Goal: Find specific page/section: Find specific page/section

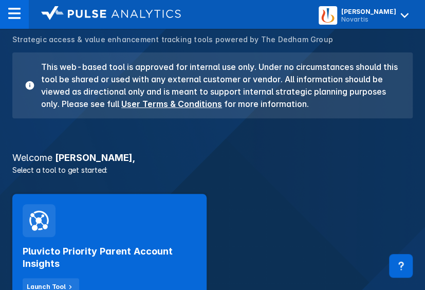
scroll to position [75, 0]
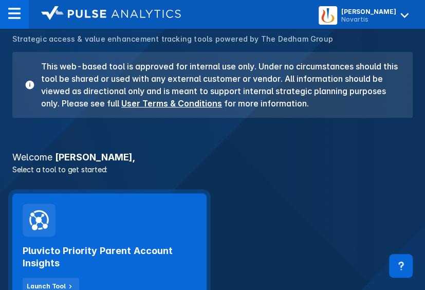
click at [145, 230] on div "Pluvicto Priority Parent Account Insights Launch Tool" at bounding box center [109, 249] width 194 height 112
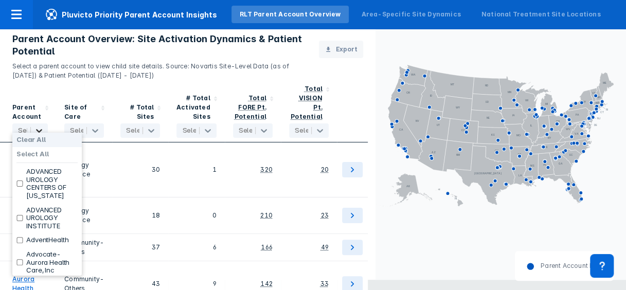
click at [33, 131] on div "Parent Account 167 results available. Use Up and Down to choose options, press …" at bounding box center [28, 111] width 56 height 62
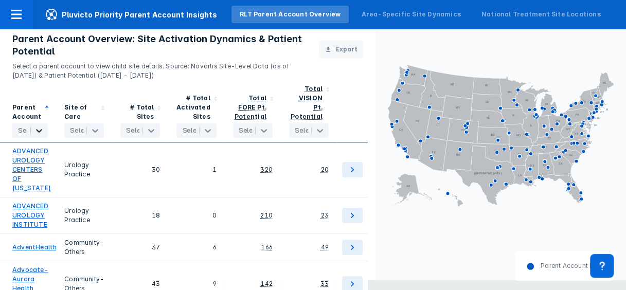
scroll to position [11, 0]
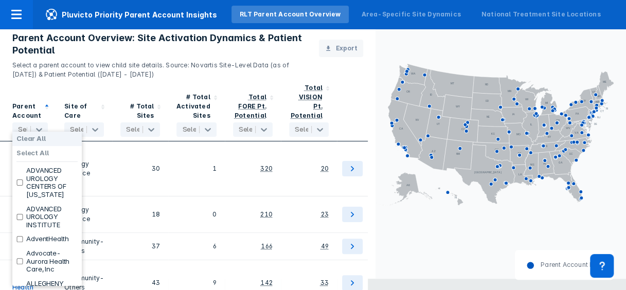
click at [19, 125] on input "text" at bounding box center [19, 129] width 2 height 8
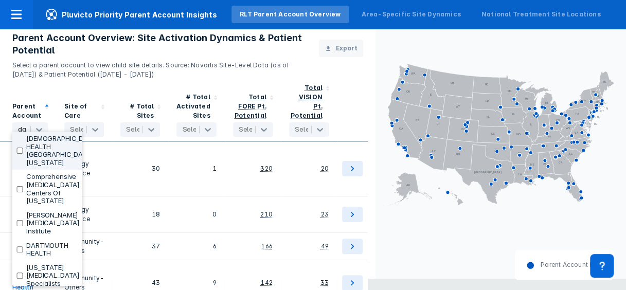
type input "dar"
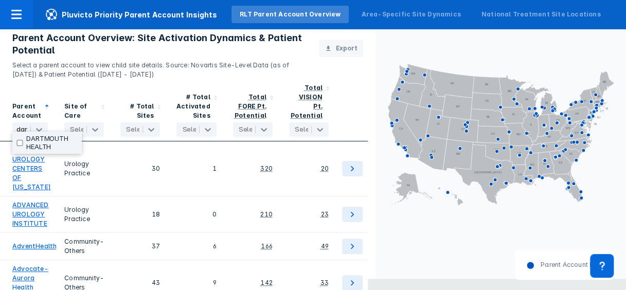
click at [53, 136] on label "DARTMOUTH HEALTH" at bounding box center [51, 143] width 51 height 16
checkbox input "true"
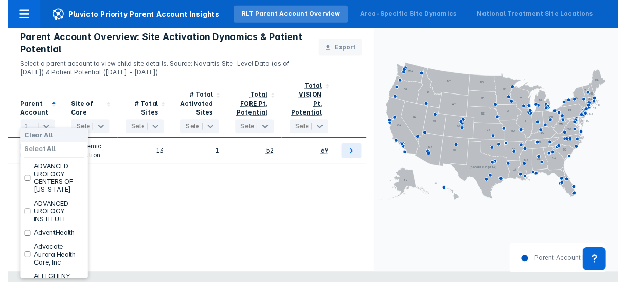
scroll to position [0, 0]
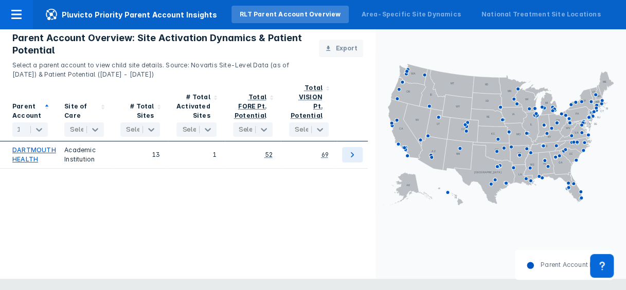
click at [118, 194] on div "Parent Account 1 selected Site of Care Select... # Total Sites Select... # Tota…" at bounding box center [187, 189] width 375 height 221
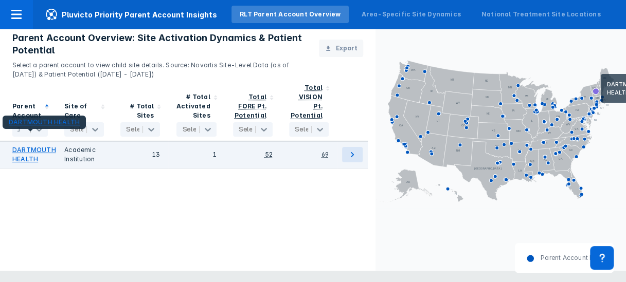
click at [22, 147] on link "DARTMOUTH HEALTH" at bounding box center [34, 154] width 44 height 19
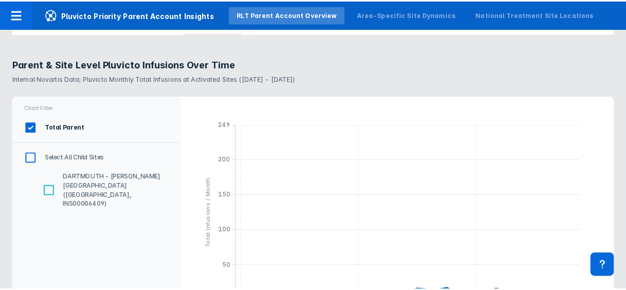
scroll to position [1170, 0]
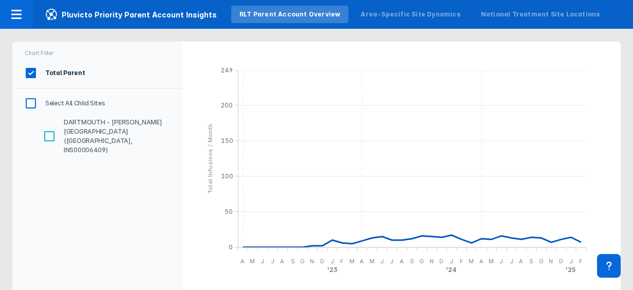
click at [48, 127] on input "DARTMOUTH - [PERSON_NAME][GEOGRAPHIC_DATA] ([GEOGRAPHIC_DATA], INS00006409)" at bounding box center [49, 135] width 17 height 17
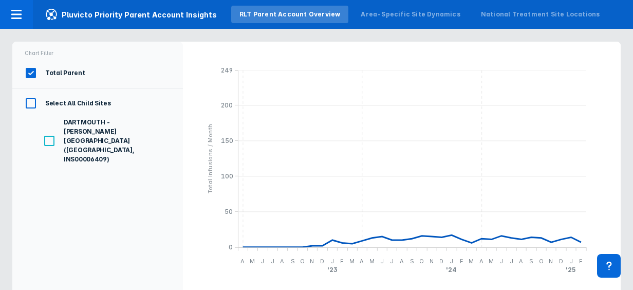
checkbox input "true"
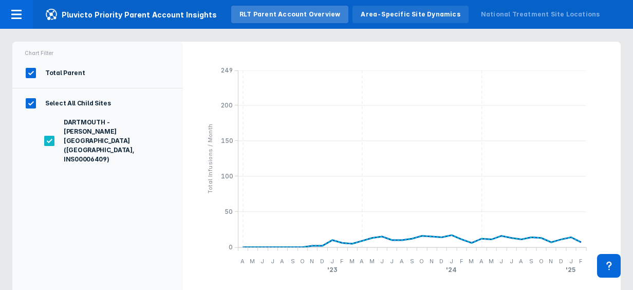
click at [397, 15] on div "Area-Specific Site Dynamics" at bounding box center [410, 14] width 99 height 9
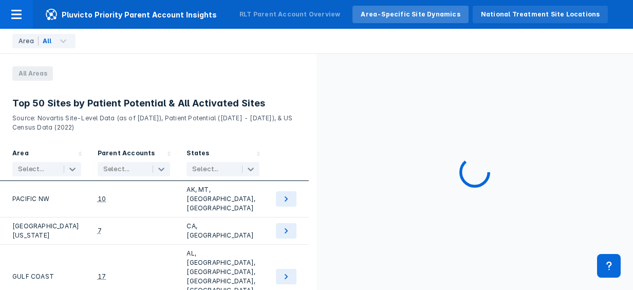
click at [432, 17] on div "National Treatment Site Locations" at bounding box center [540, 14] width 119 height 9
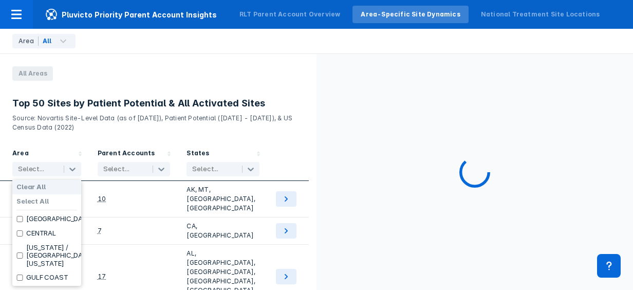
click at [43, 164] on div at bounding box center [37, 169] width 38 height 10
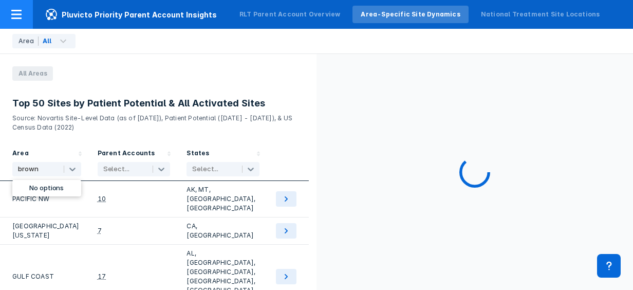
type input "brown"
click at [132, 19] on span "Pluvicto Priority Parent Account Insights" at bounding box center [131, 14] width 196 height 12
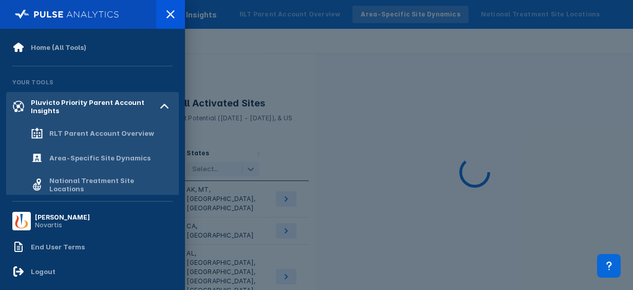
click at [257, 15] on div at bounding box center [316, 145] width 633 height 290
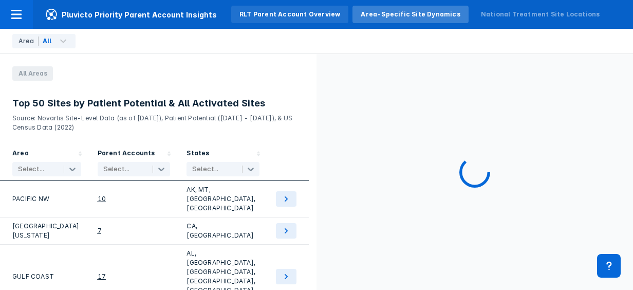
click at [257, 15] on div "RLT Parent Account Overview" at bounding box center [290, 14] width 101 height 9
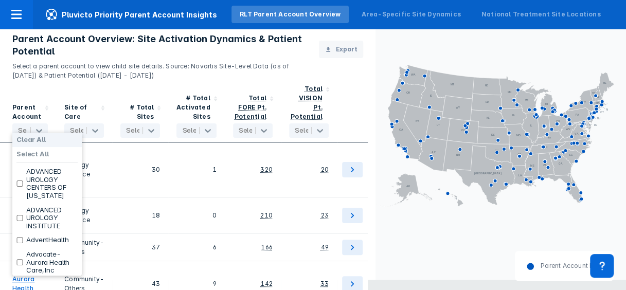
click at [20, 130] on div "Parent Account 167 results available. Use Up and Down to choose options, press …" at bounding box center [28, 111] width 56 height 62
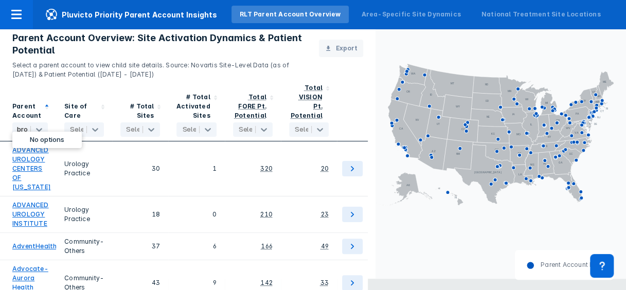
scroll to position [0, 11]
type input "b"
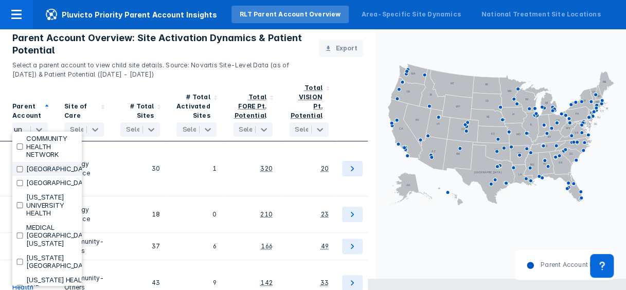
type input "u"
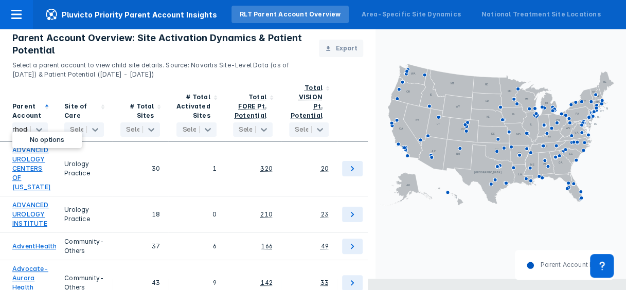
scroll to position [0, 9]
type input "rhode"
click at [34, 124] on icon at bounding box center [39, 129] width 10 height 10
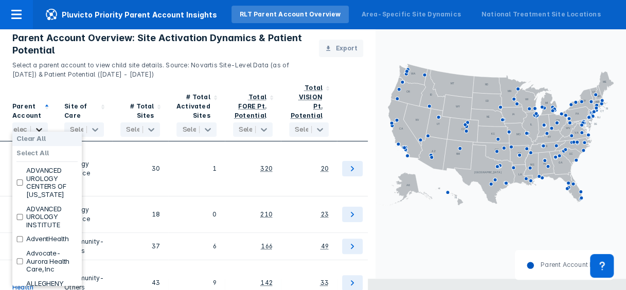
click at [41, 124] on icon at bounding box center [39, 129] width 10 height 10
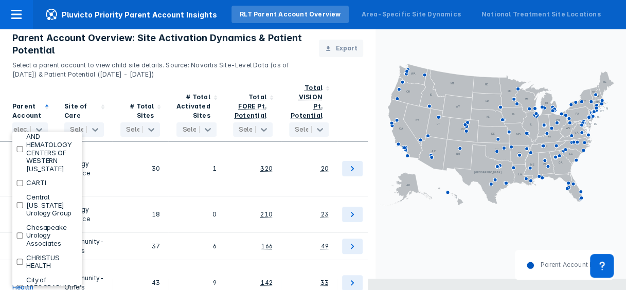
scroll to position [725, 0]
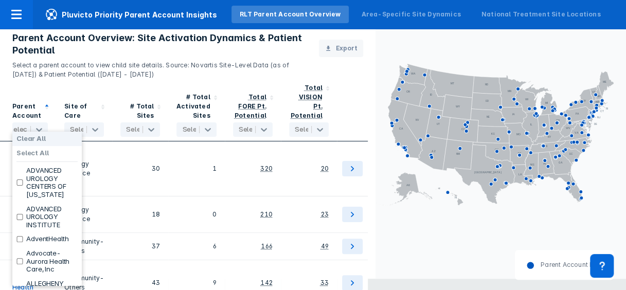
click at [23, 124] on div at bounding box center [22, 129] width 26 height 10
type input "n"
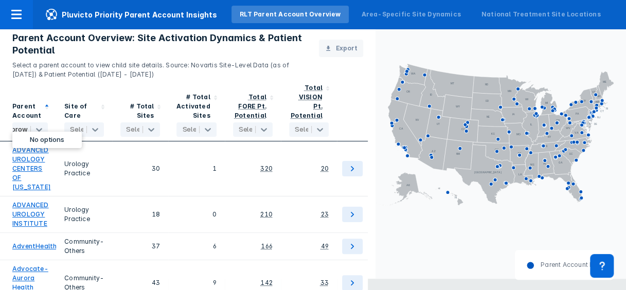
scroll to position [0, 11]
type input "brown"
click at [38, 124] on icon at bounding box center [39, 129] width 10 height 10
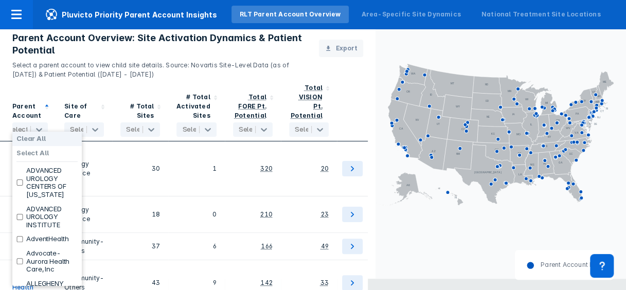
click at [22, 124] on div at bounding box center [20, 129] width 26 height 10
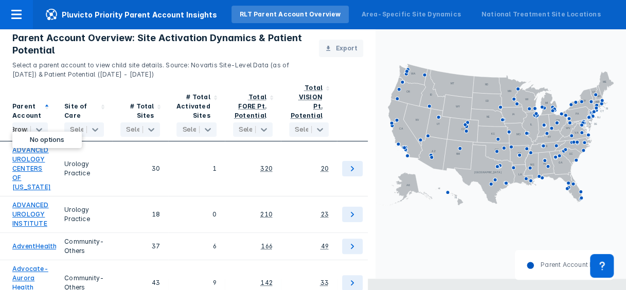
scroll to position [0, 11]
type input "Brown"
